Goal: Task Accomplishment & Management: Manage account settings

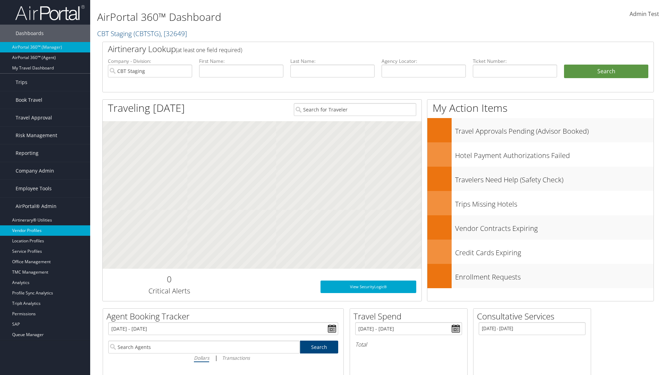
click at [45, 230] on link "Vendor Profiles" at bounding box center [45, 230] width 90 height 10
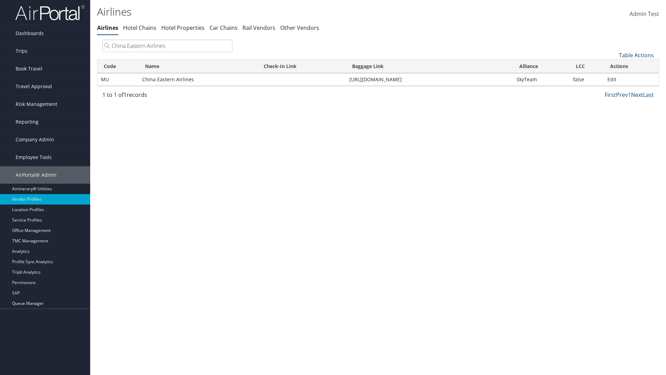
type input "China Eastern Airlines"
click at [612, 79] on link "Edit" at bounding box center [612, 79] width 9 height 7
select select "1"
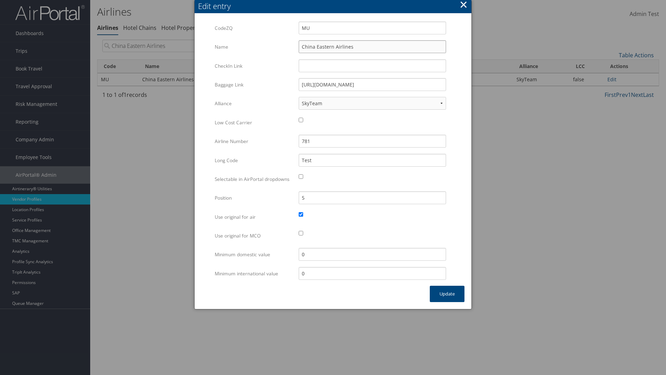
click at [372, 47] on input "China Eastern Airlines" at bounding box center [373, 46] width 148 height 13
type input "China Eastern Airlines"
click at [372, 160] on input "Test" at bounding box center [373, 160] width 148 height 13
type input "Test"
click at [447, 301] on button "Update" at bounding box center [447, 294] width 35 height 16
